Goal: Check status: Check status

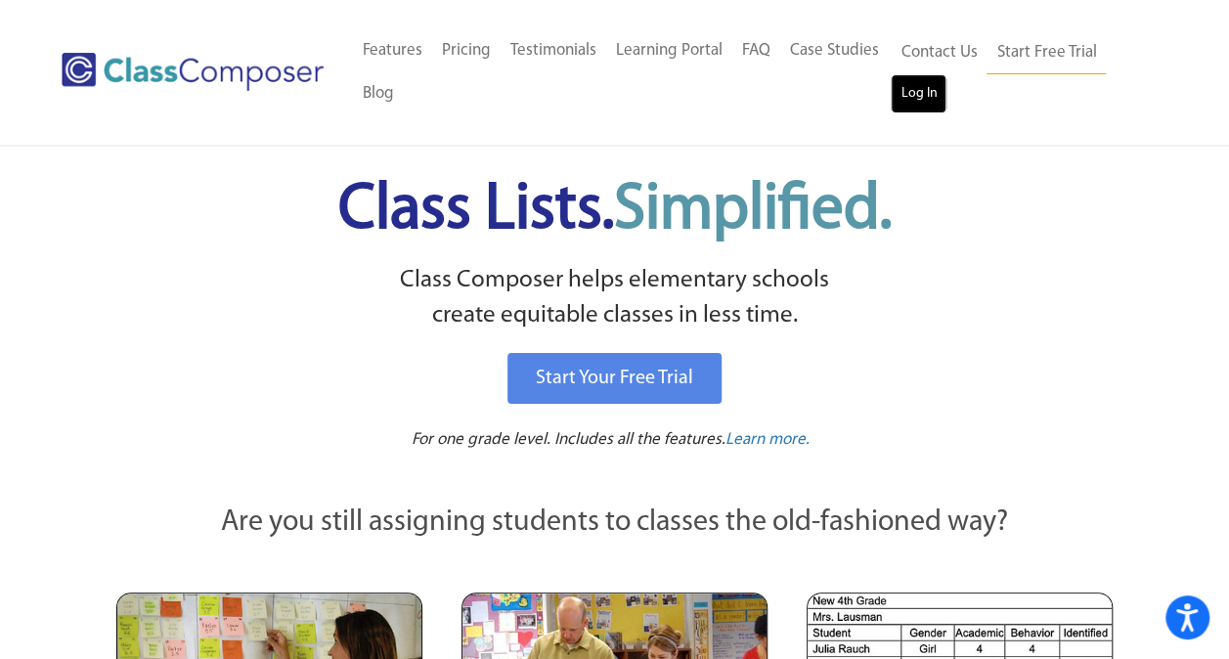
click at [944, 98] on link "Log In" at bounding box center [919, 93] width 56 height 39
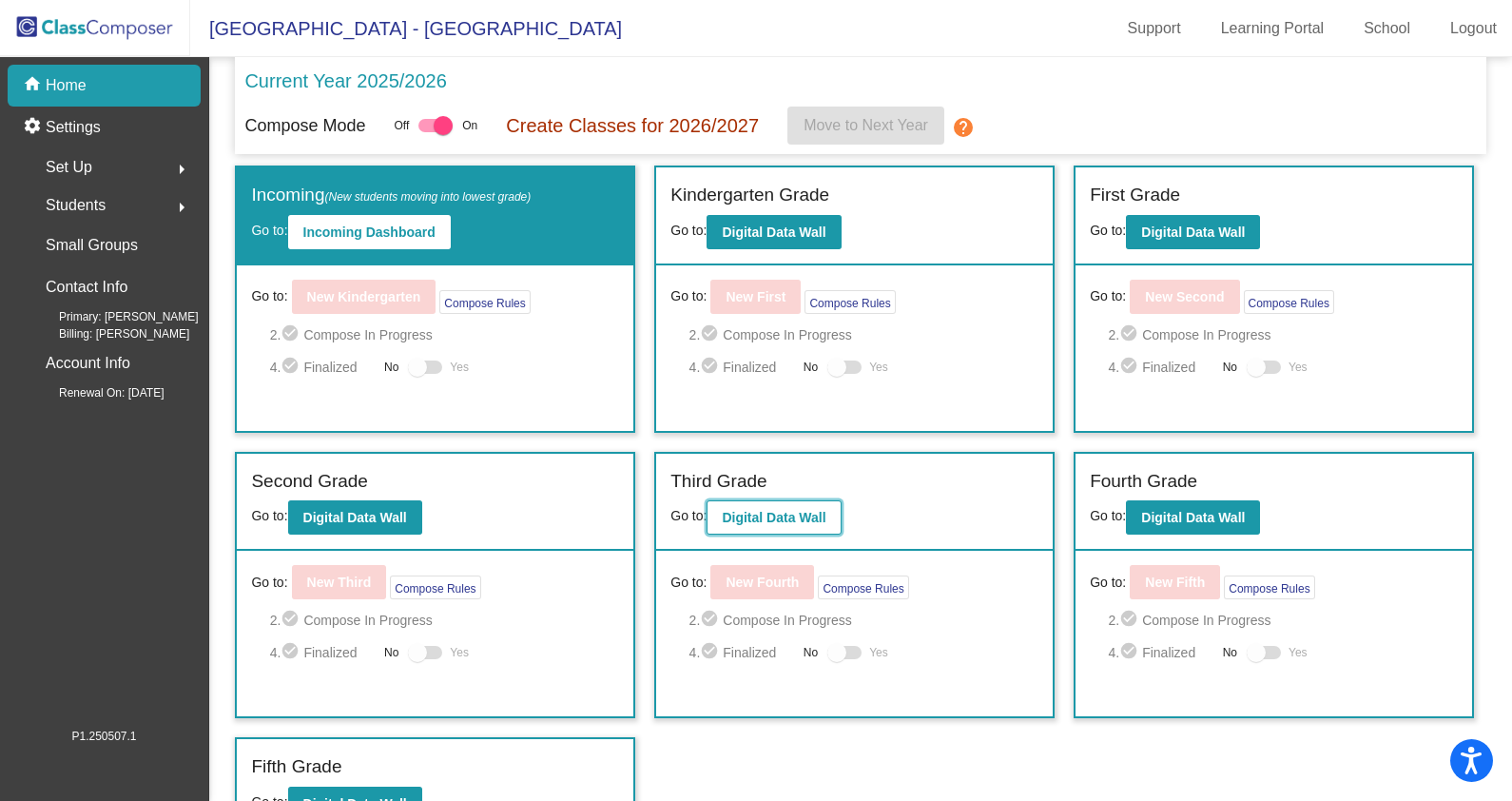
click at [771, 520] on b "Digital Data Wall" at bounding box center [774, 518] width 104 height 16
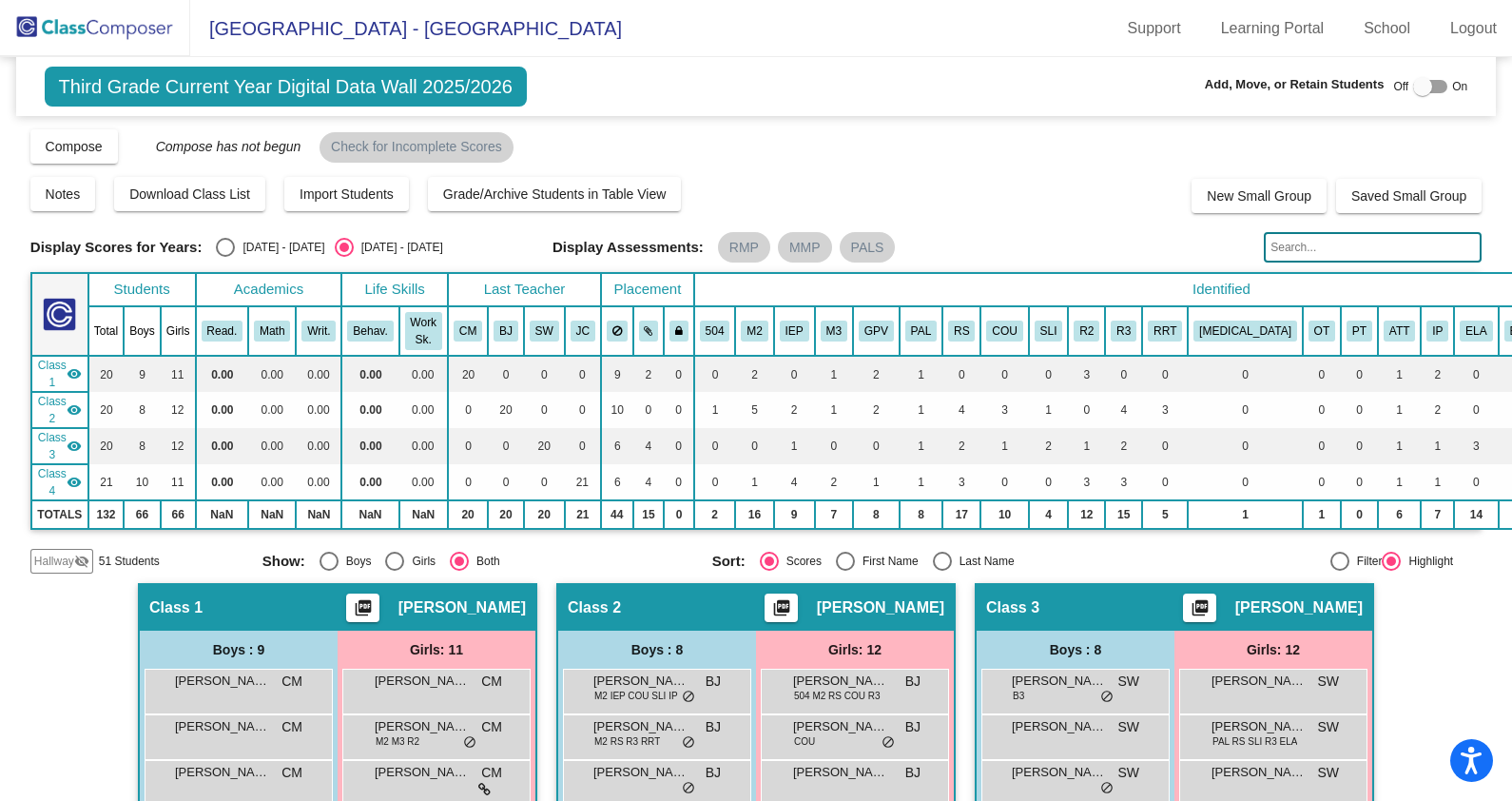
click at [216, 248] on div "Select an option" at bounding box center [226, 247] width 19 height 19
click at [225, 257] on input "2024 - 2025" at bounding box center [225, 257] width 1 height 1
radio input "true"
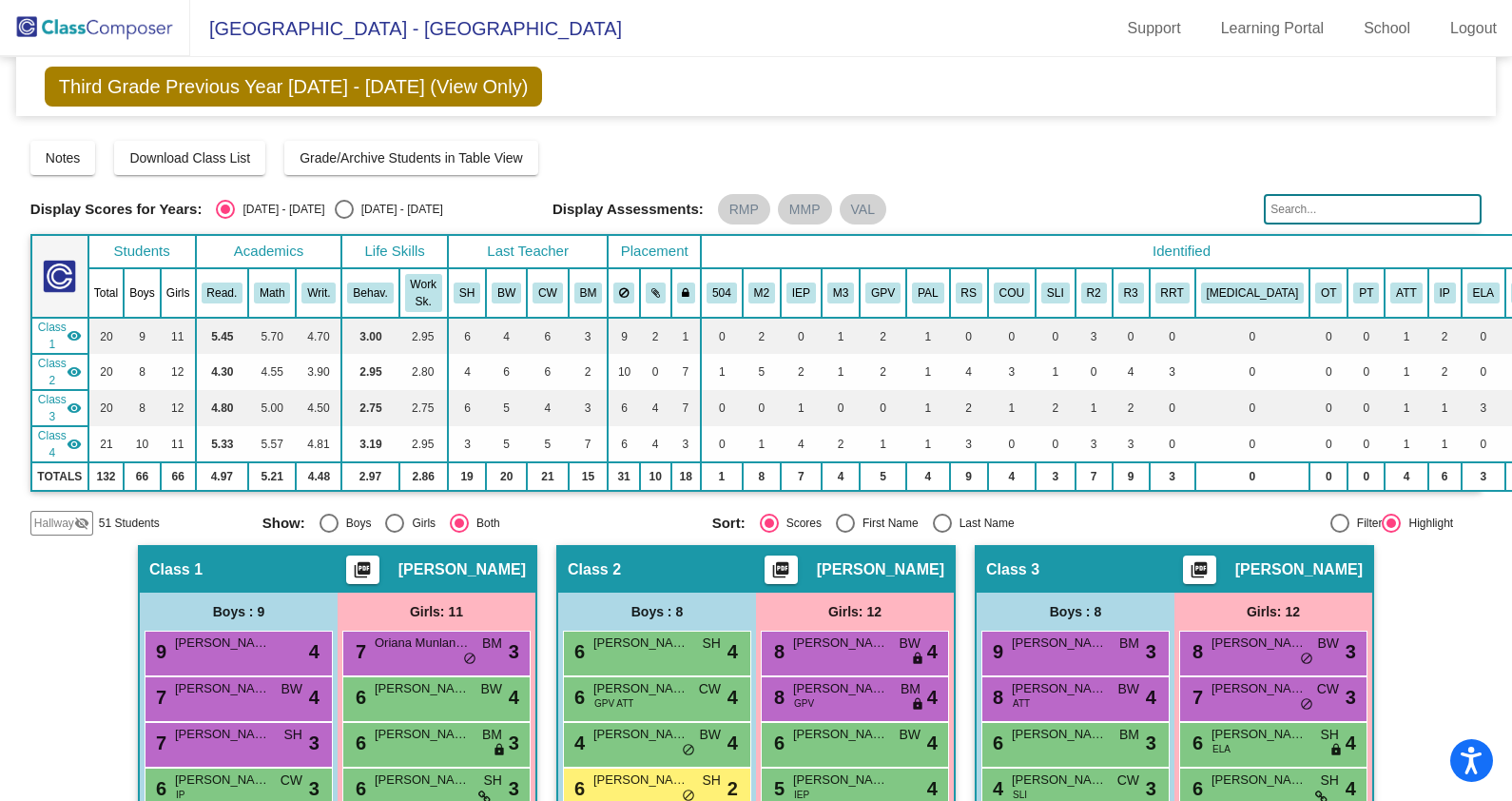
click at [390, 84] on span "Third Grade Previous Year 2024 - 2025 (View Only)" at bounding box center [294, 86] width 498 height 40
click at [335, 203] on div "Select an option" at bounding box center [344, 209] width 19 height 19
click at [343, 219] on input "2025 - 2026" at bounding box center [343, 219] width 1 height 1
radio input "true"
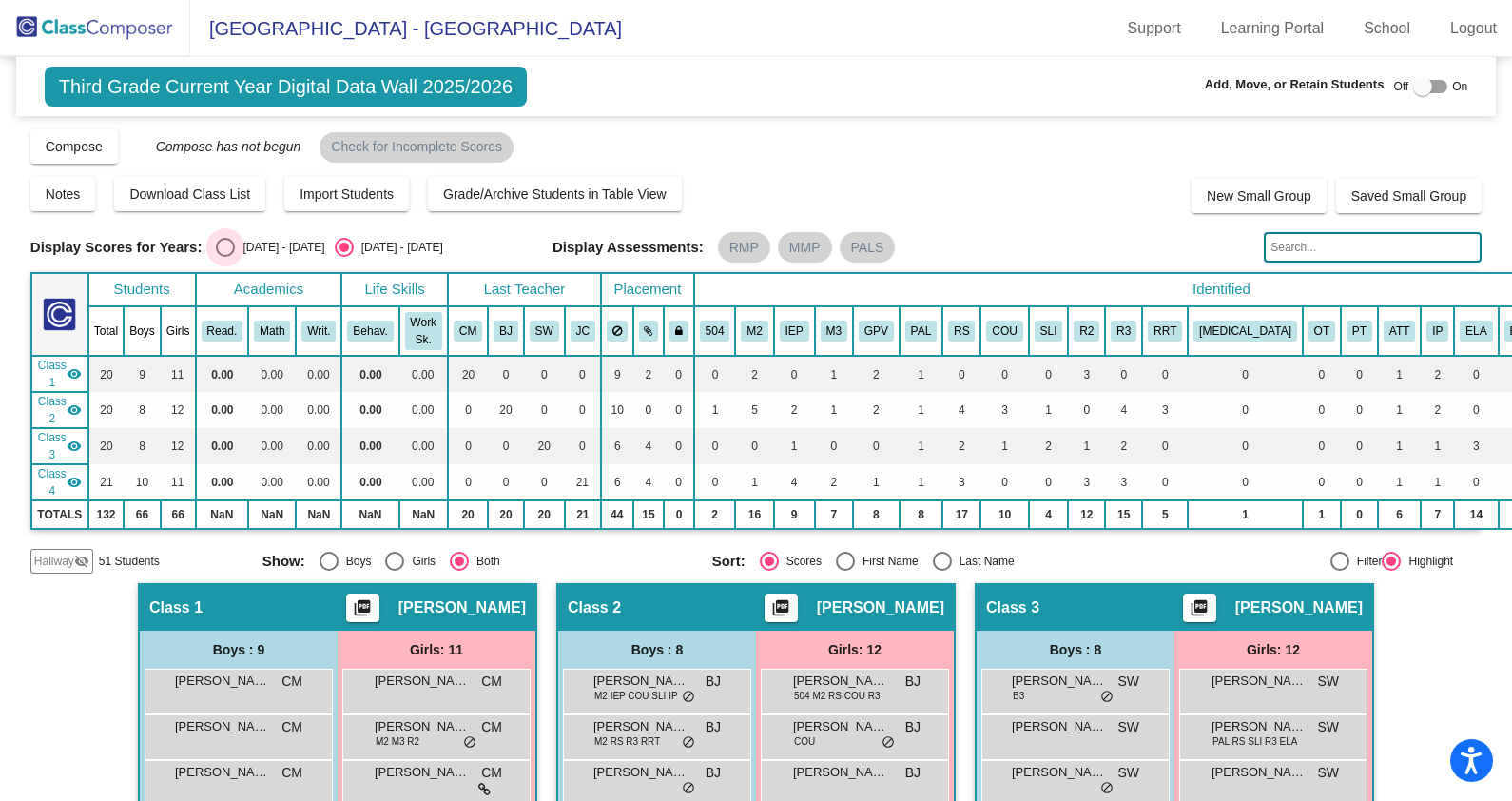
click at [234, 244] on div "2024 - 2025" at bounding box center [279, 247] width 90 height 18
click at [225, 257] on input "2024 - 2025" at bounding box center [225, 257] width 1 height 1
radio input "true"
